Goal: Task Accomplishment & Management: Use online tool/utility

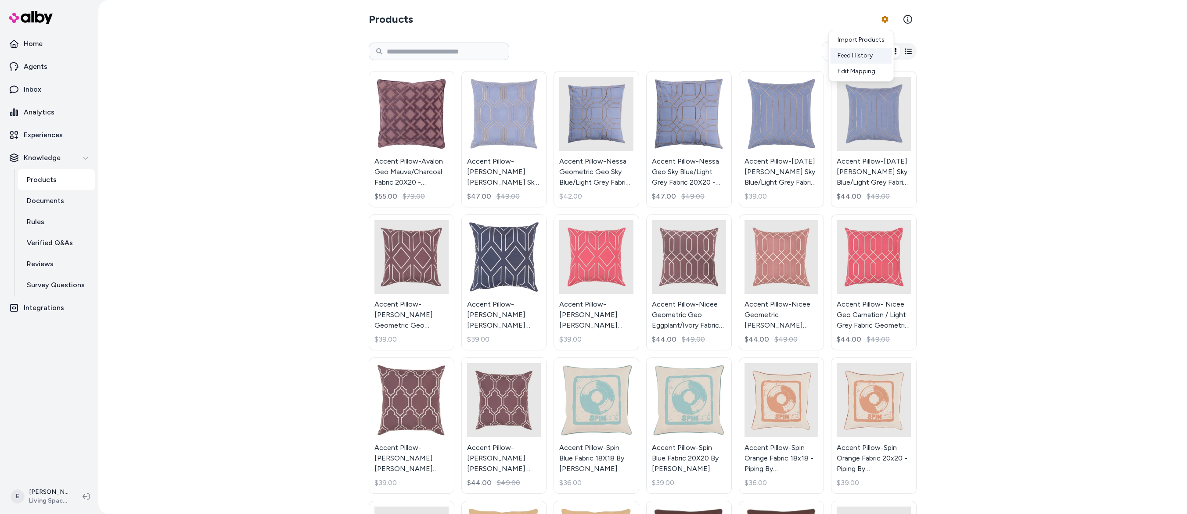
click at [856, 59] on div "Feed History" at bounding box center [860, 56] width 61 height 16
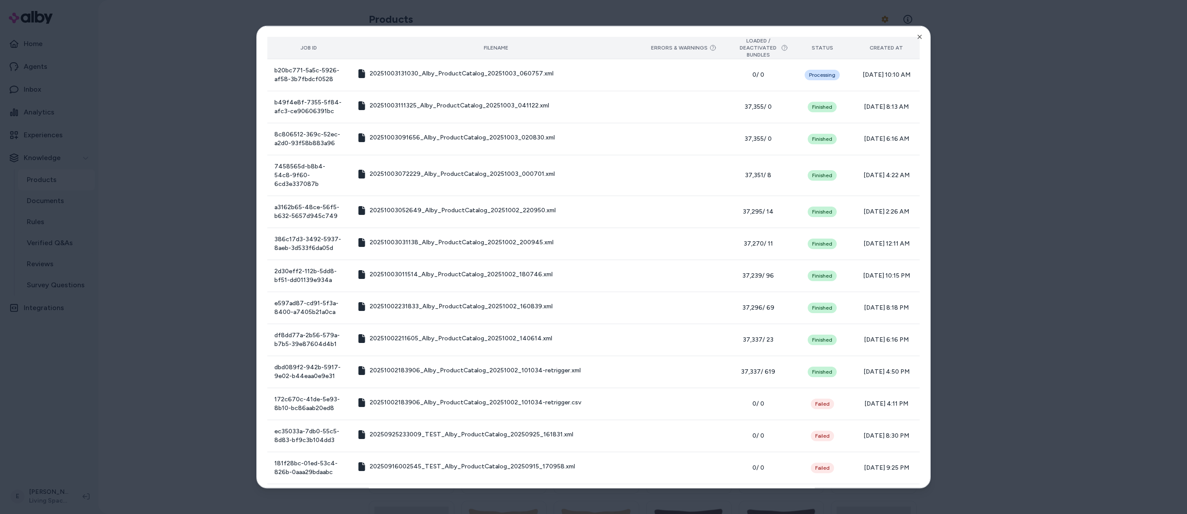
click at [911, 40] on th "Created At" at bounding box center [886, 48] width 66 height 22
click at [920, 34] on icon "button" at bounding box center [919, 36] width 7 height 7
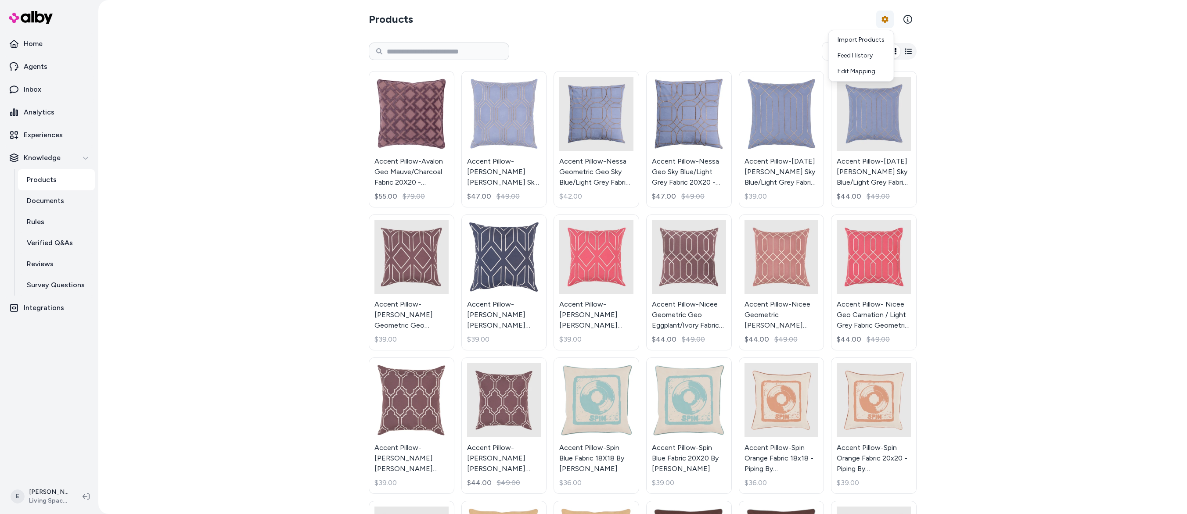
click at [883, 17] on html "Home Agents Inbox Analytics Experiences Knowledge Products Documents Rules Veri…" at bounding box center [593, 257] width 1187 height 514
click at [859, 71] on link "Edit Mapping" at bounding box center [860, 72] width 61 height 16
